Goal: Transaction & Acquisition: Purchase product/service

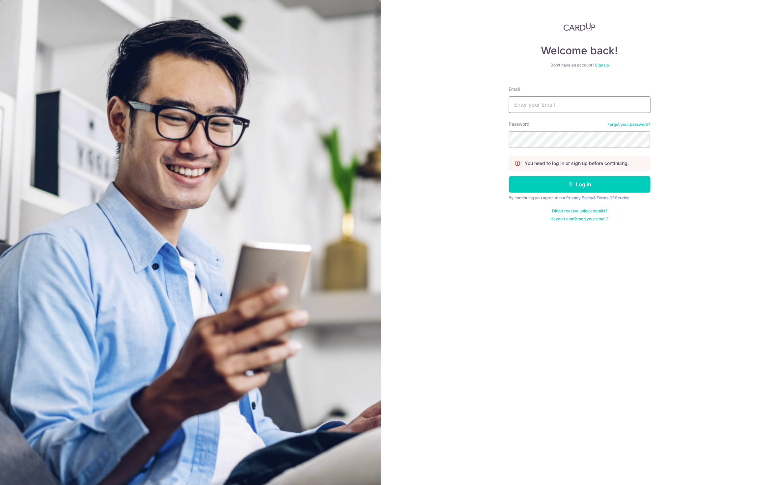
click at [557, 107] on input "Email" at bounding box center [580, 105] width 142 height 16
type input "edmund@frewie.com"
click at [588, 187] on button "Log in" at bounding box center [580, 184] width 142 height 16
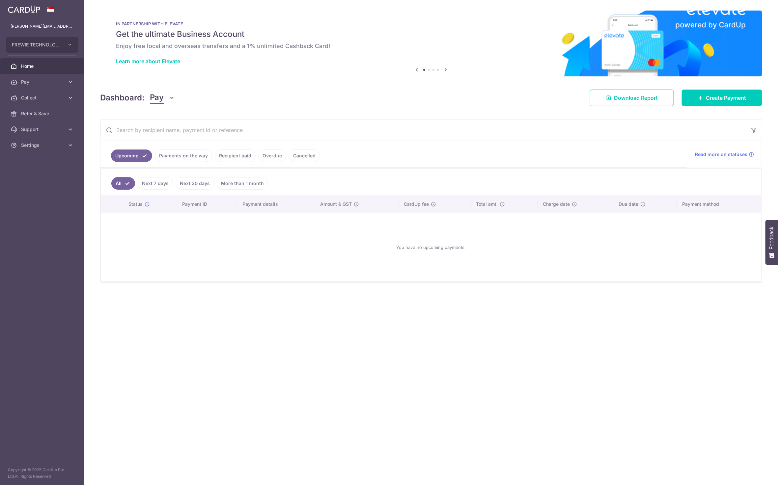
click at [396, 100] on div "Dashboard: Pay Pay Collect Download Report Create Payment" at bounding box center [431, 96] width 662 height 19
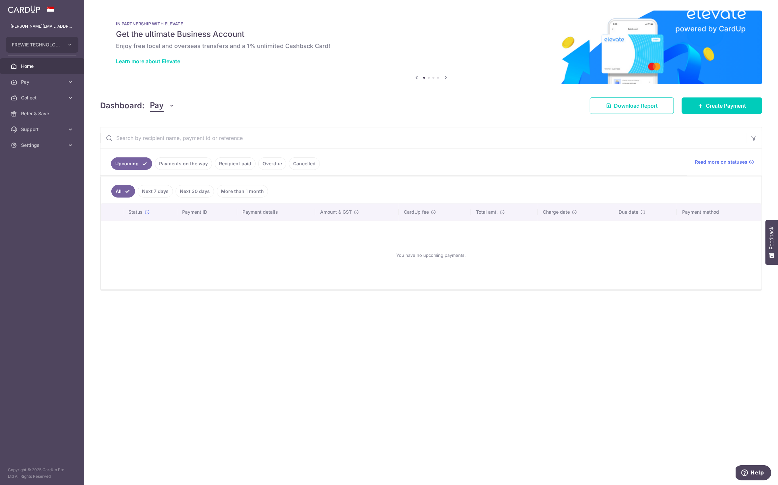
click at [164, 167] on link "Payments on the way" at bounding box center [183, 163] width 57 height 13
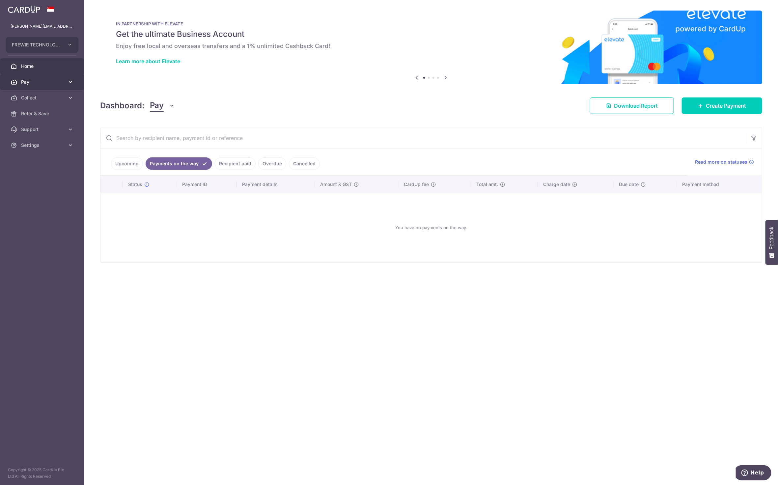
click at [26, 79] on span "Pay" at bounding box center [42, 82] width 43 height 7
click at [40, 112] on span "Recipients" at bounding box center [42, 113] width 43 height 7
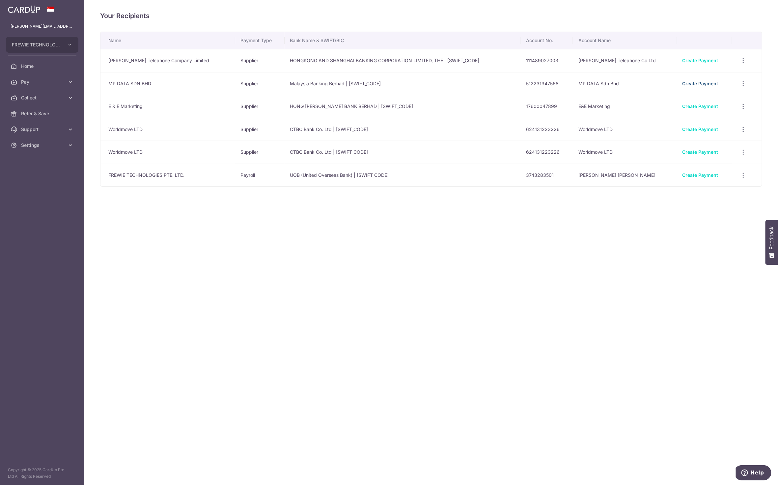
click at [686, 81] on link "Create Payment" at bounding box center [701, 84] width 36 height 6
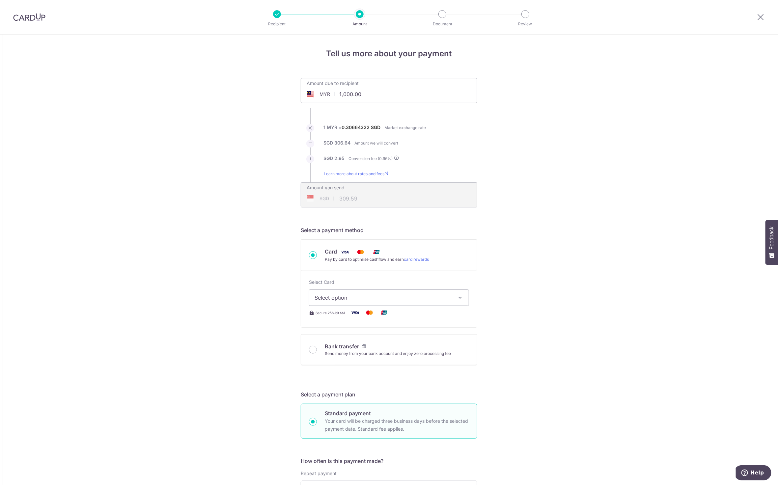
click at [361, 95] on input "1,000.00" at bounding box center [352, 94] width 102 height 15
click at [534, 210] on div "Tell us more about your payment Amount due to recipient MYR 11300 1000 1 MYR = …" at bounding box center [389, 479] width 778 height 888
type input "11,300.00"
type input "3,498.44"
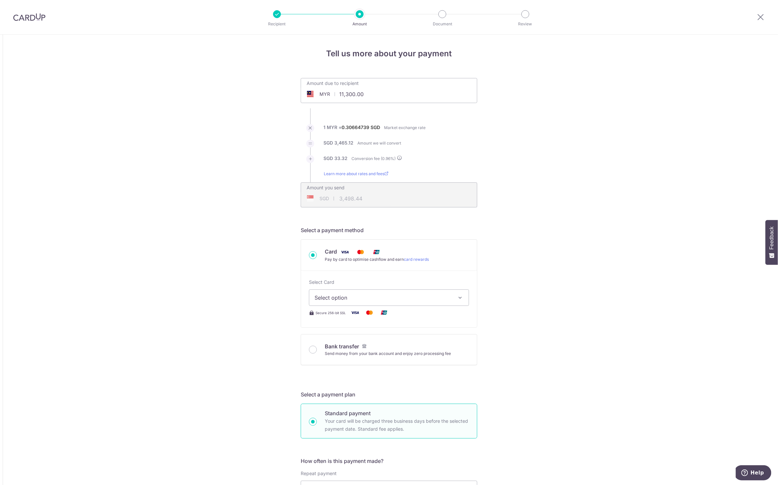
click at [385, 299] on span "Select option" at bounding box center [383, 298] width 137 height 8
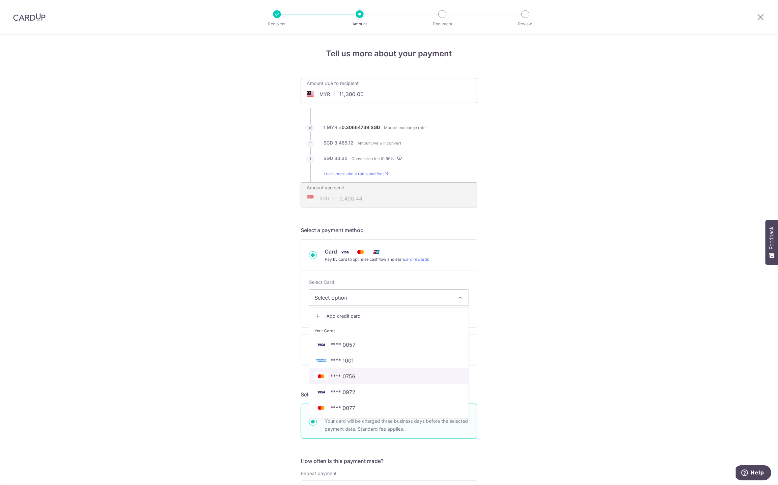
drag, startPoint x: 365, startPoint y: 376, endPoint x: 474, endPoint y: 327, distance: 119.3
click at [365, 376] on span "**** 0756" at bounding box center [389, 377] width 149 height 8
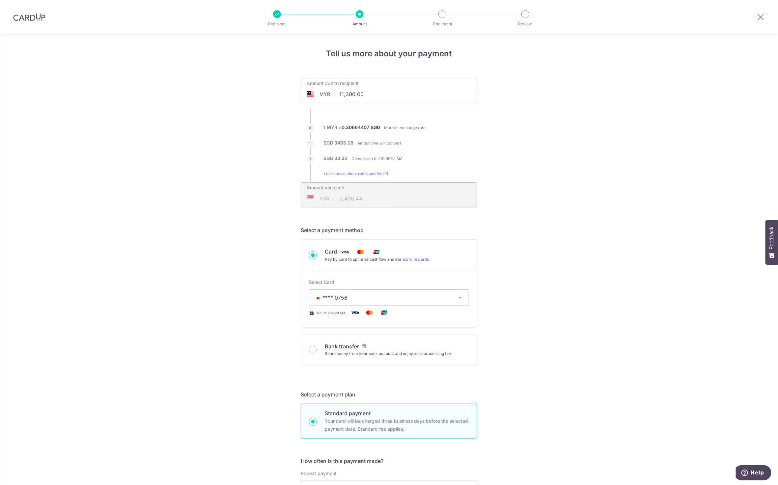
type input "11,300.00"
type input "3,498.40"
click at [545, 287] on div "Tell us more about your payment Amount due to recipient MYR 11,300.00 11300 1 M…" at bounding box center [389, 479] width 778 height 888
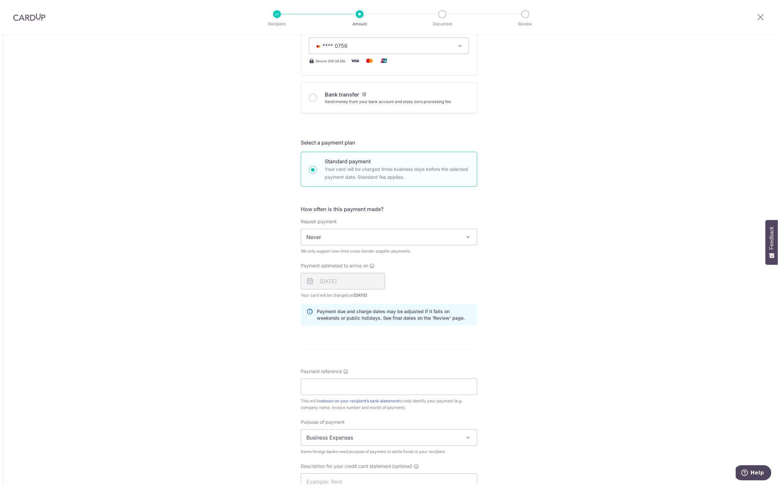
scroll to position [297, 0]
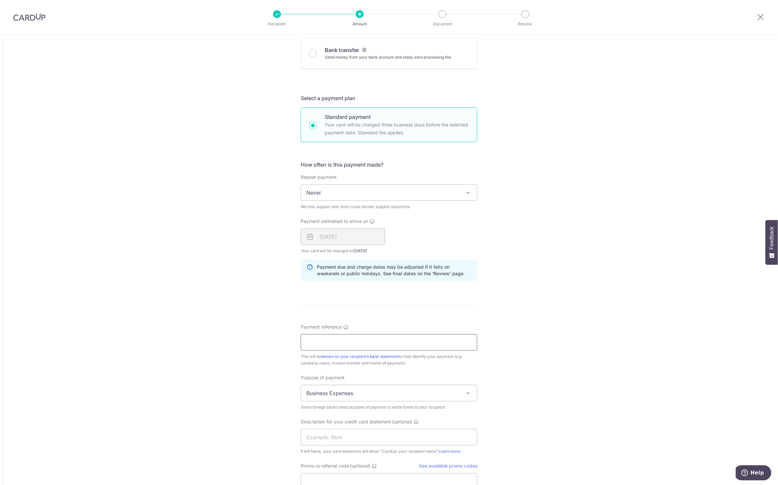
click at [366, 342] on input "Payment reference" at bounding box center [389, 342] width 177 height 16
paste input "2025043-FRW018"
click at [385, 338] on input "2025043-FRW018" at bounding box center [389, 342] width 177 height 16
paste input "2025044-FRW019"
click at [374, 343] on input "2025043-FRW0182025044-FRW019" at bounding box center [389, 342] width 177 height 16
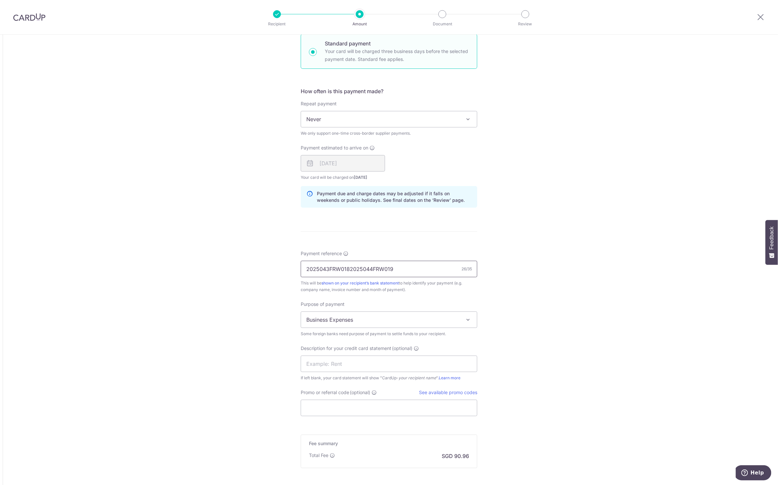
scroll to position [395, 0]
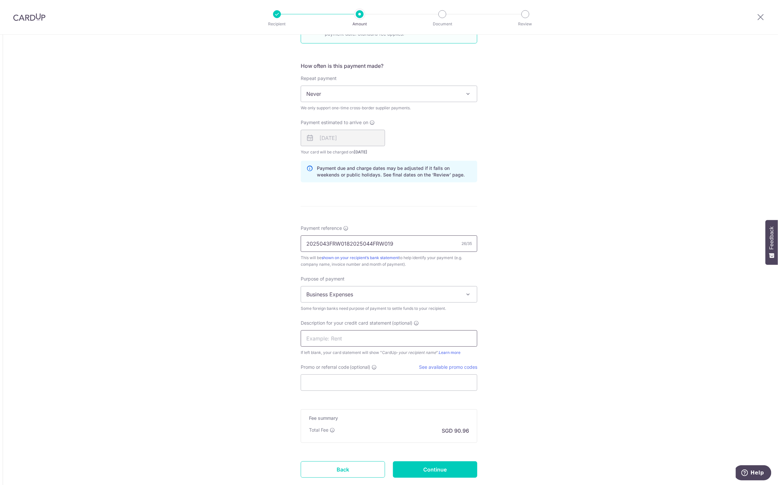
type input "2025043FRW0182025044FRW019"
click at [411, 341] on input "text" at bounding box center [389, 338] width 177 height 16
paste input "2025043FRW01820"
drag, startPoint x: 326, startPoint y: 339, endPoint x: 227, endPoint y: 346, distance: 99.4
click at [227, 346] on div "Tell us more about your payment Amount due to recipient MYR 11,300.00 11300 1 M…" at bounding box center [389, 83] width 778 height 888
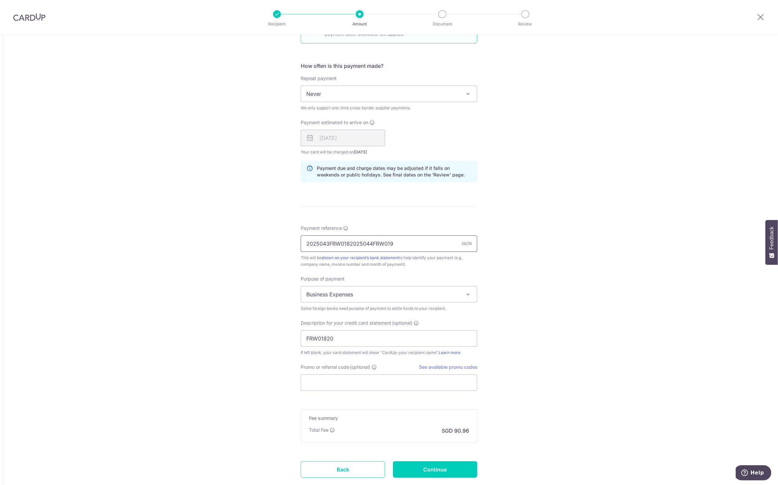
drag, startPoint x: 400, startPoint y: 243, endPoint x: 370, endPoint y: 243, distance: 30.3
click at [370, 243] on input "2025043FRW0182025044FRW019" at bounding box center [389, 244] width 177 height 16
click at [342, 339] on input "FRW01820" at bounding box center [389, 338] width 177 height 16
paste input "FRW019"
type input "FRW01820FRW019"
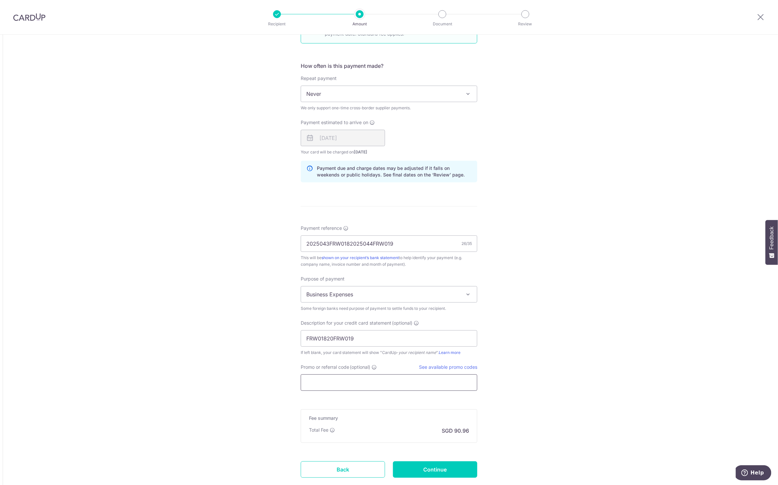
click at [457, 384] on input "Promo or referral code (optional)" at bounding box center [389, 383] width 177 height 16
click at [461, 370] on link "See available promo codes" at bounding box center [448, 367] width 58 height 6
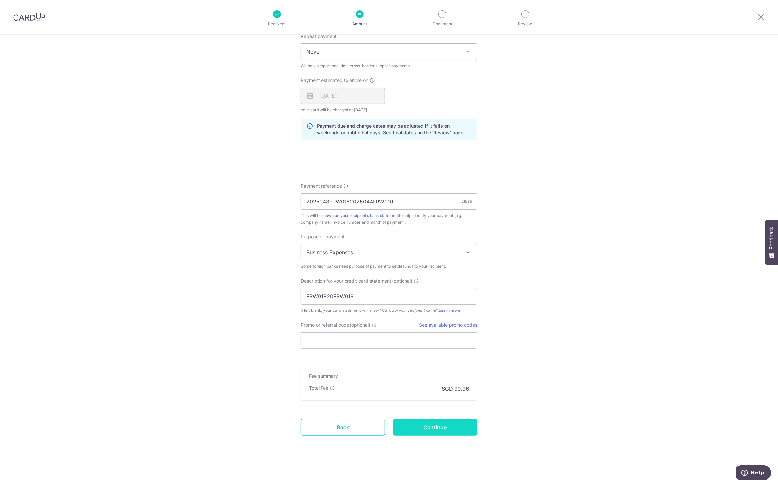
click at [422, 421] on input "Continue" at bounding box center [435, 427] width 84 height 16
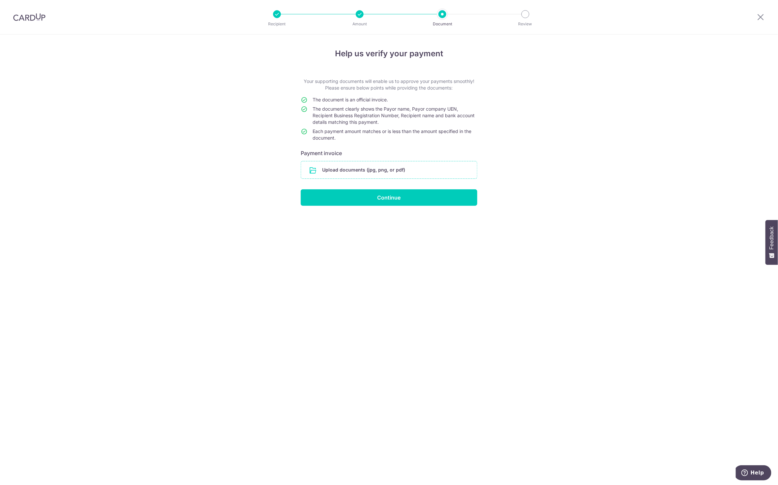
click at [396, 172] on input "file" at bounding box center [389, 169] width 176 height 17
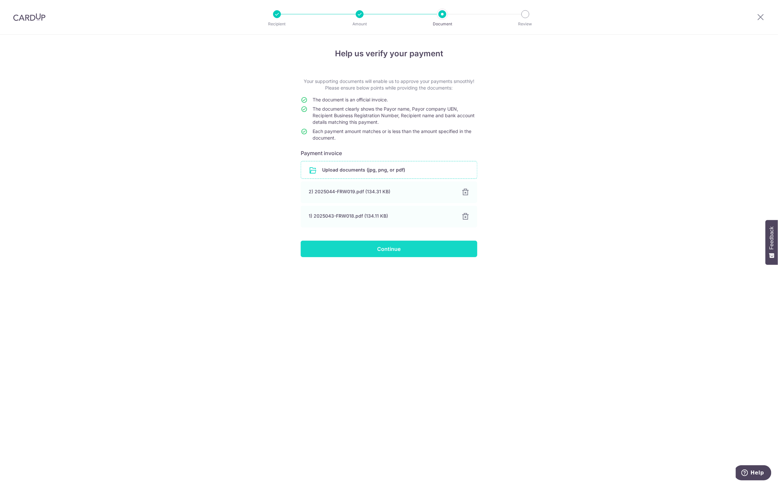
click at [411, 251] on input "Continue" at bounding box center [389, 249] width 177 height 16
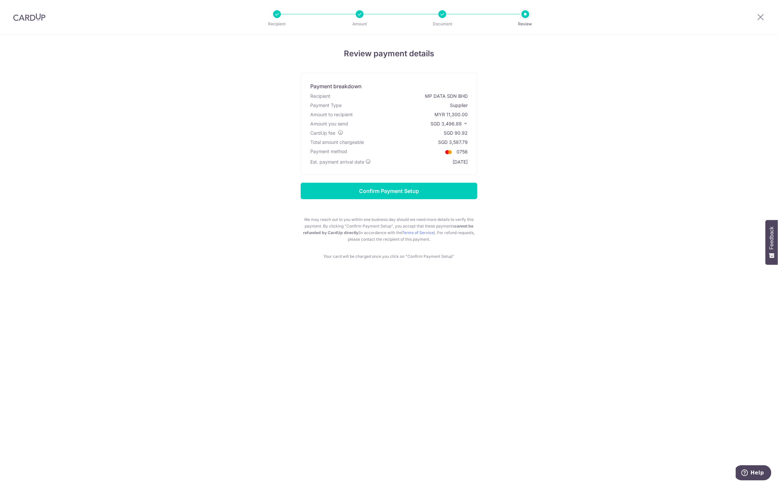
click at [467, 125] on icon at bounding box center [465, 123] width 5 height 5
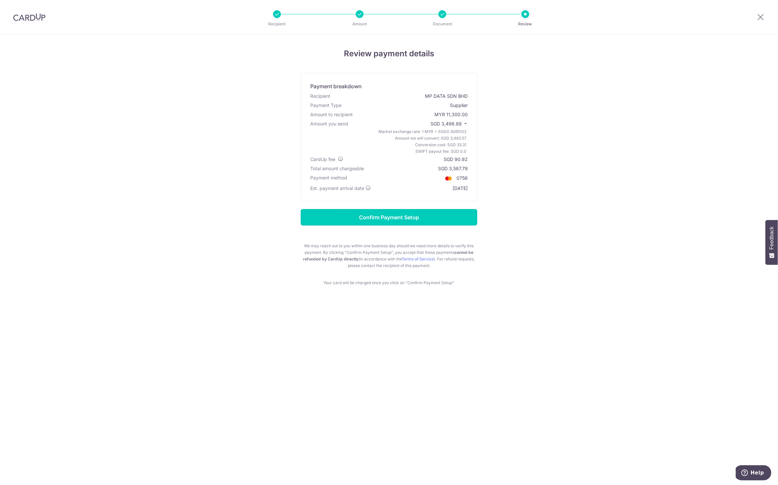
click at [415, 215] on input "Confirm Payment Setup" at bounding box center [389, 217] width 177 height 16
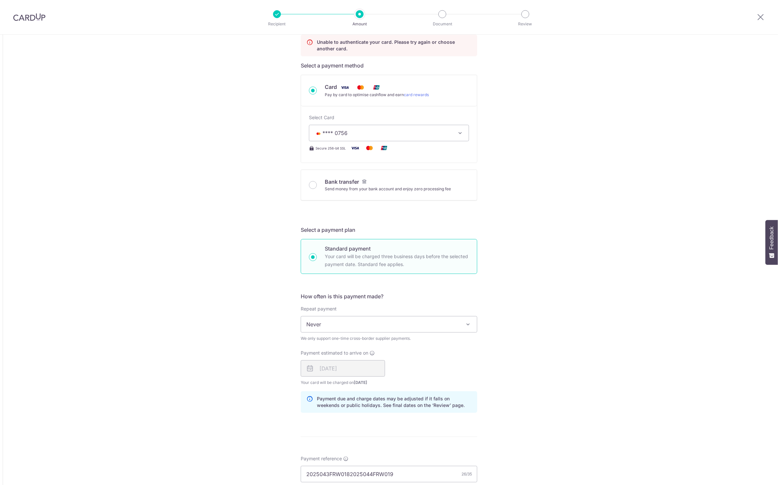
click at [384, 129] on button "**** 0756" at bounding box center [389, 133] width 160 height 16
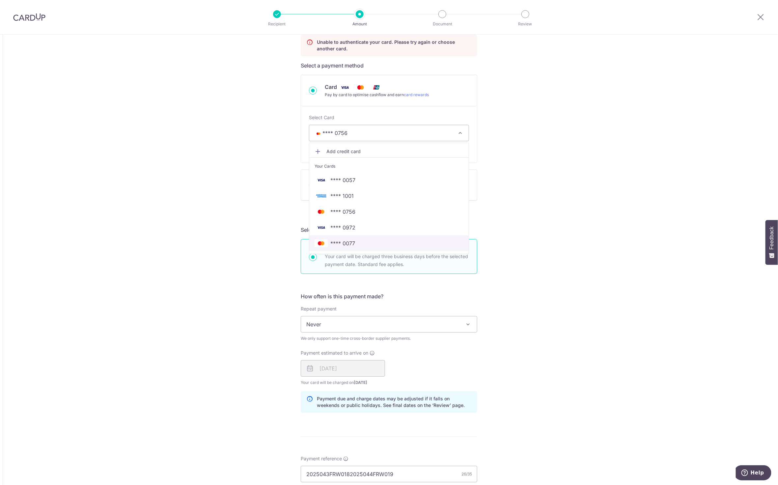
click at [364, 245] on span "**** 0077" at bounding box center [389, 244] width 149 height 8
click at [569, 287] on div "Tell us more about your payment Amount due to recipient MYR 11,300.00 11300 1 M…" at bounding box center [389, 300] width 778 height 915
click at [431, 40] on p "Unable to authenticate your card. Please try again or choose another card." at bounding box center [394, 45] width 155 height 13
click at [542, 144] on div "Tell us more about your payment Amount due to recipient MYR 11,300.00 11300 1 M…" at bounding box center [389, 300] width 778 height 915
click at [400, 136] on span "**** 0756" at bounding box center [383, 133] width 137 height 8
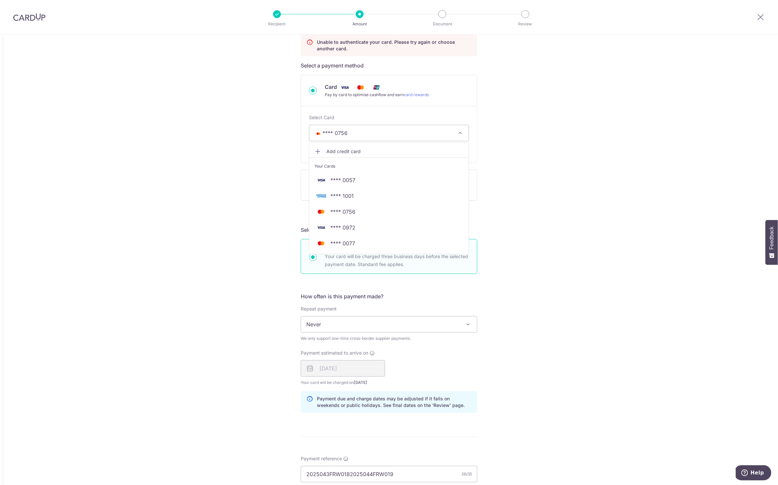
click at [400, 136] on span "**** 0756" at bounding box center [383, 133] width 137 height 8
click at [450, 133] on button "**** 0756" at bounding box center [389, 133] width 160 height 16
type input "11,300.00"
type input "3,495.91"
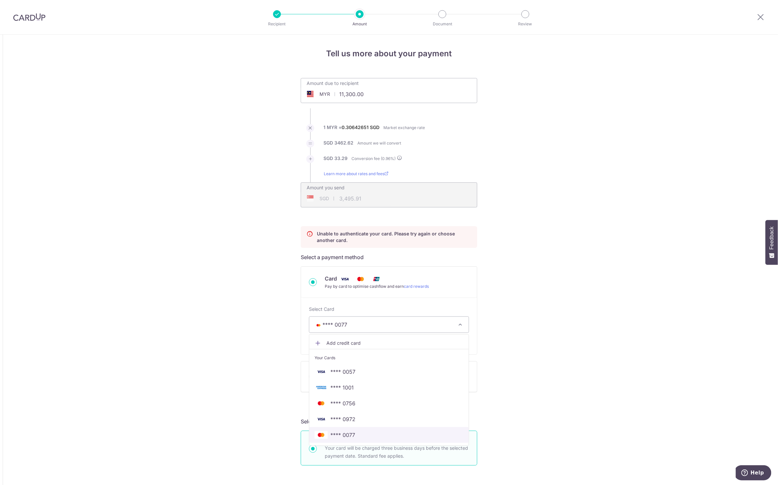
drag, startPoint x: 343, startPoint y: 432, endPoint x: 458, endPoint y: 287, distance: 184.8
click at [343, 432] on span "**** 0077" at bounding box center [342, 435] width 25 height 8
type input "11,300.00"
type input "3,495.97"
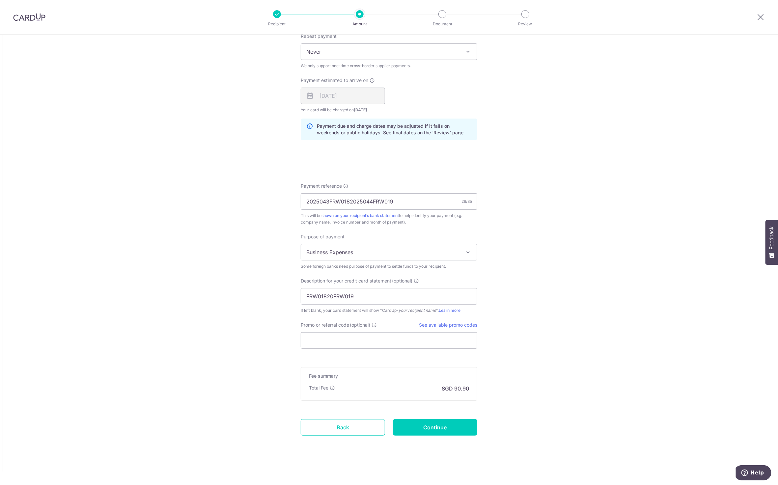
scroll to position [467, 0]
click at [456, 425] on input "Continue" at bounding box center [435, 427] width 84 height 16
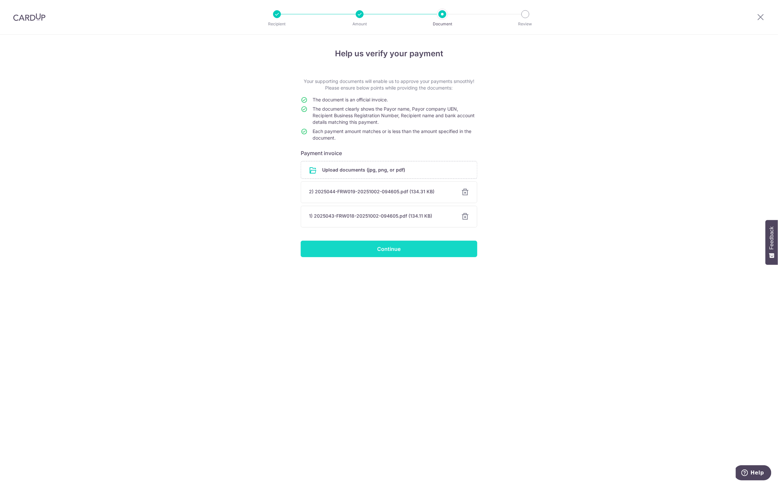
click at [401, 245] on input "Continue" at bounding box center [389, 249] width 177 height 16
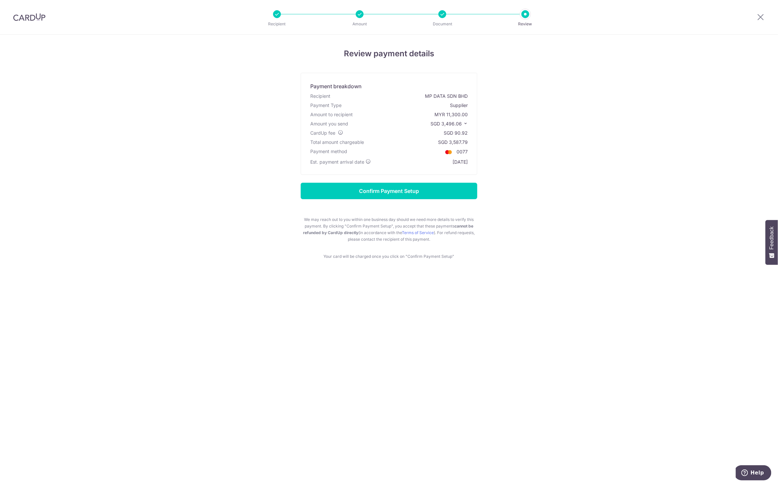
click at [466, 122] on icon at bounding box center [465, 123] width 5 height 5
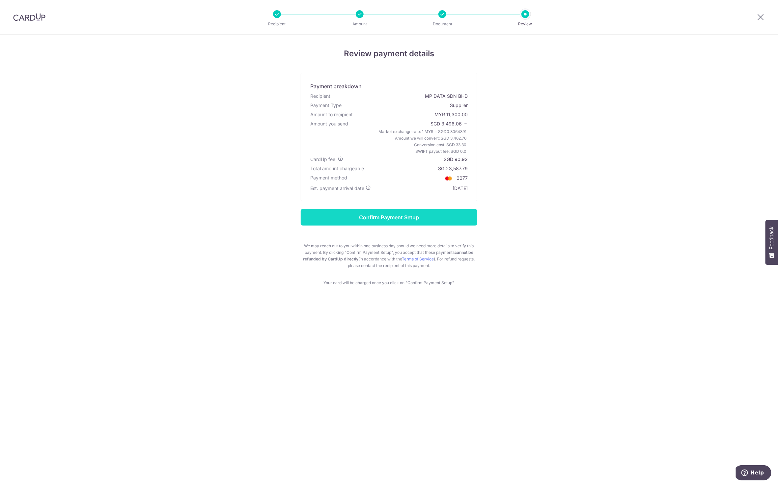
click at [403, 215] on input "Confirm Payment Setup" at bounding box center [389, 217] width 177 height 16
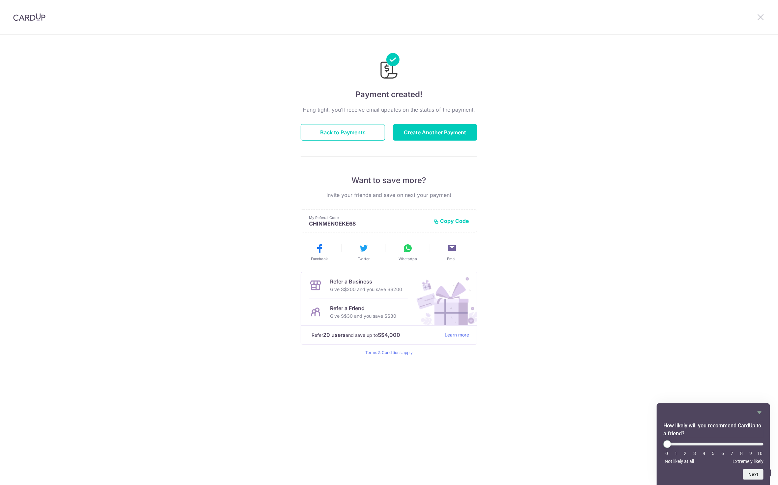
click at [757, 18] on icon at bounding box center [761, 17] width 8 height 8
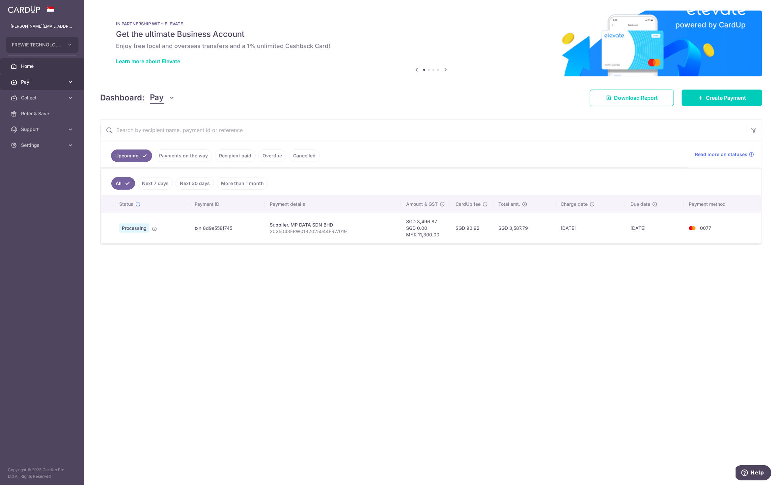
click at [40, 83] on span "Pay" at bounding box center [42, 82] width 43 height 7
click at [38, 113] on span "Recipients" at bounding box center [42, 113] width 43 height 7
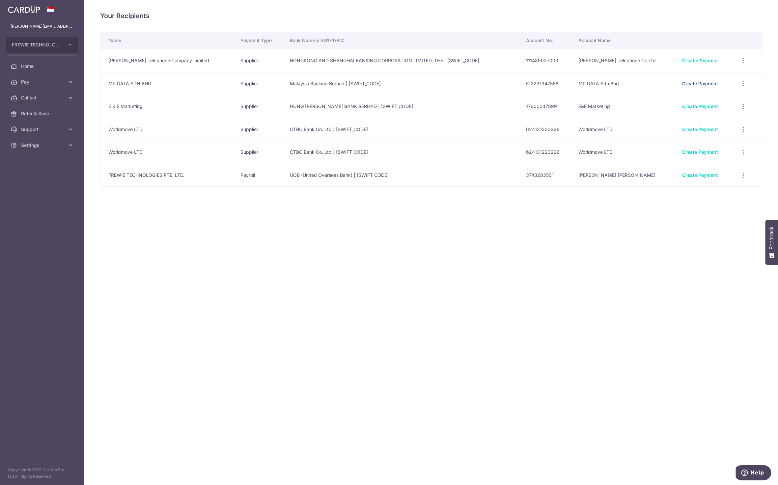
click at [692, 84] on link "Create Payment" at bounding box center [701, 84] width 36 height 6
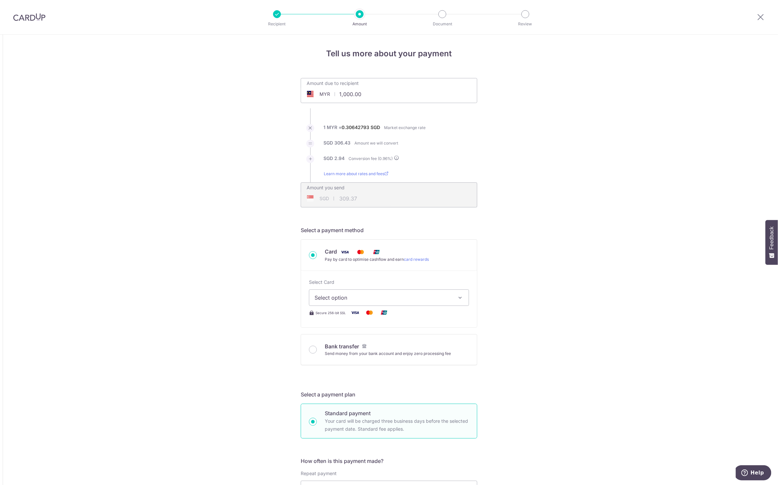
click at [355, 92] on input "1,000.00" at bounding box center [352, 94] width 102 height 15
type input "11300"
click at [311, 350] on input "Bank transfer Send money from your bank account and enjoy zero processing fee" at bounding box center [313, 350] width 8 height 8
radio input "true"
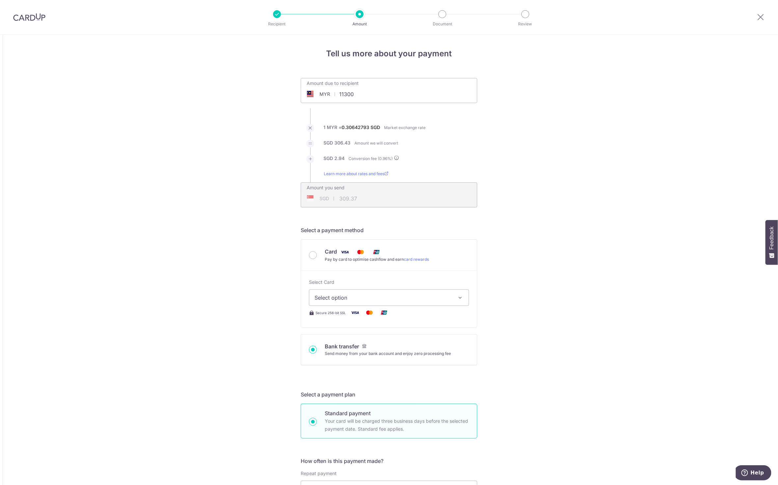
type input "11,300.00"
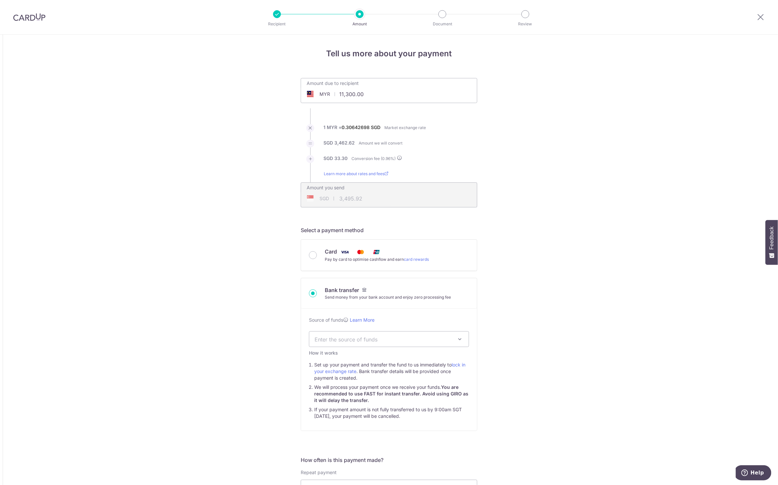
click at [51, 192] on div "Tell us more about your payment Amount due to recipient MYR 11,300.00 11300 1 M…" at bounding box center [389, 446] width 778 height 823
type input "3,490.53"
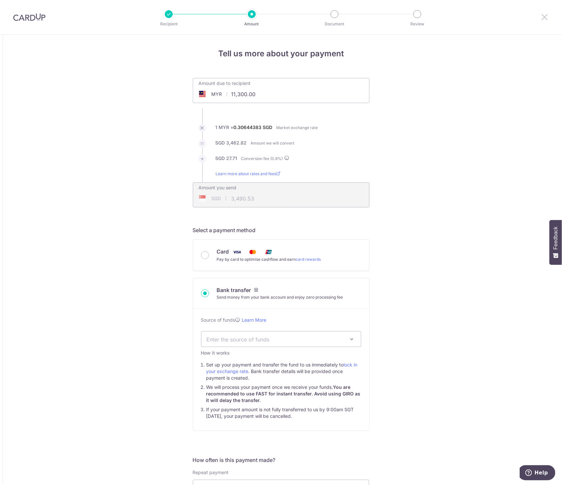
click at [543, 17] on icon at bounding box center [545, 17] width 8 height 8
